Goal: Find specific page/section: Find specific page/section

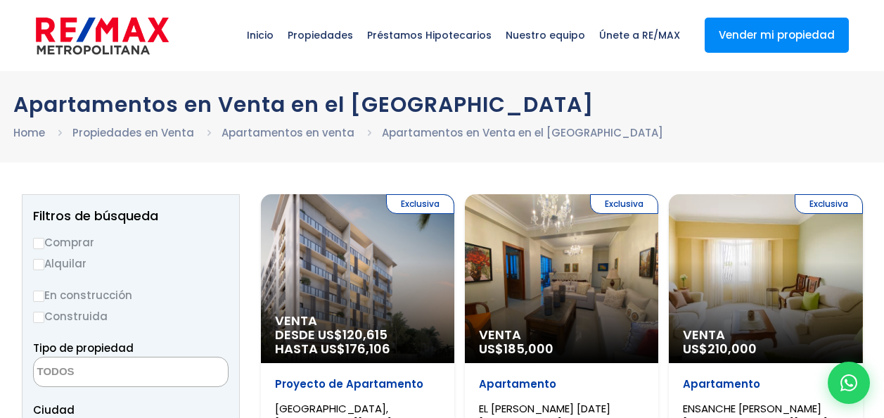
select select
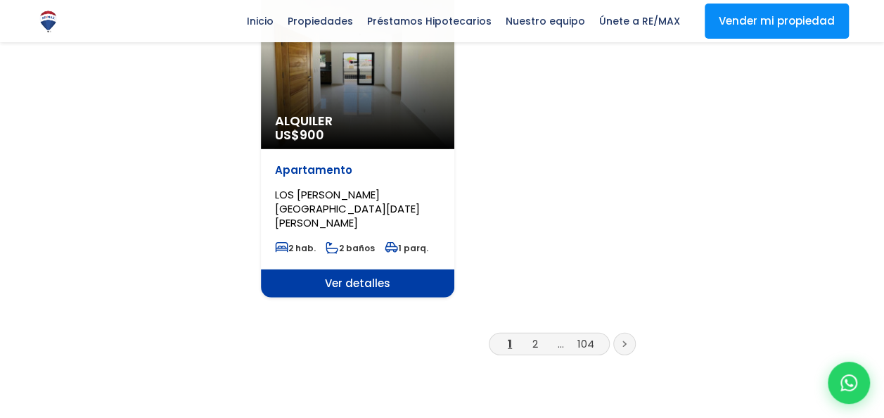
scroll to position [1830, 0]
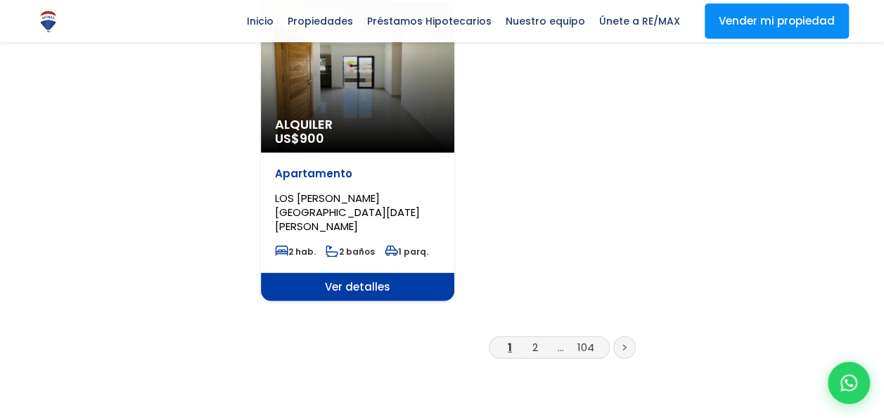
click at [624, 344] on icon at bounding box center [624, 347] width 4 height 7
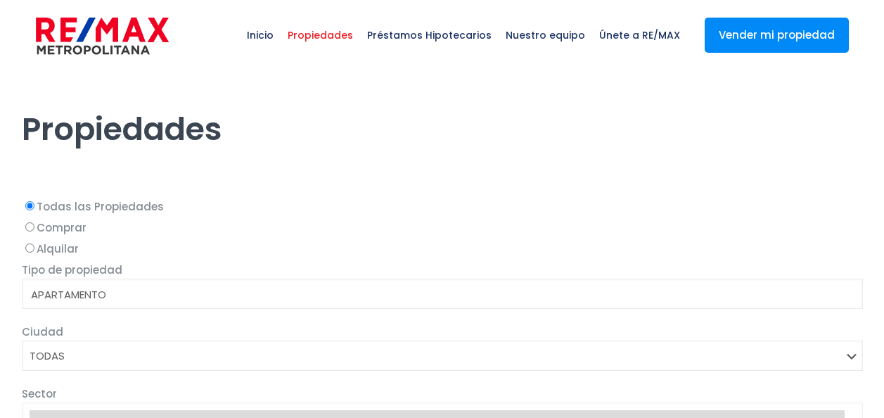
select select
